Goal: Transaction & Acquisition: Purchase product/service

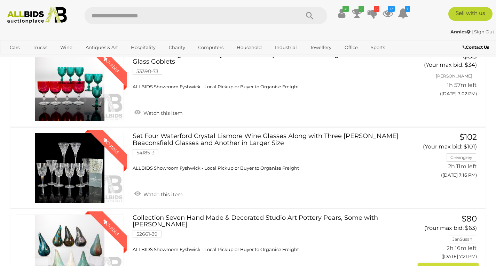
scroll to position [244, 0]
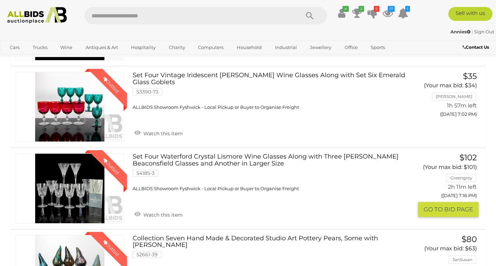
click at [89, 170] on link "Winning Outbid" at bounding box center [70, 189] width 108 height 70
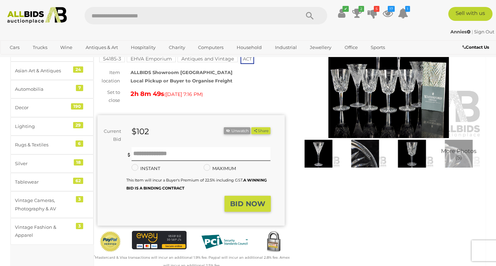
scroll to position [70, 0]
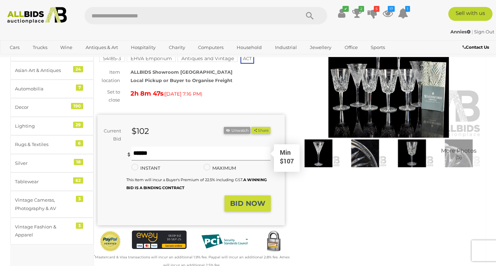
click at [155, 152] on input "text" at bounding box center [201, 154] width 139 height 14
type input "***"
click at [243, 198] on button "BID NOW" at bounding box center [248, 204] width 46 height 16
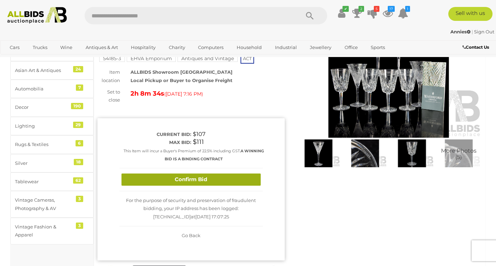
click at [211, 177] on button "Confirm Bid" at bounding box center [190, 180] width 139 height 12
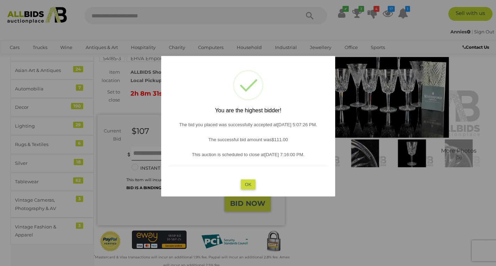
click at [246, 185] on button "OK" at bounding box center [248, 184] width 15 height 10
